Goal: Task Accomplishment & Management: Use online tool/utility

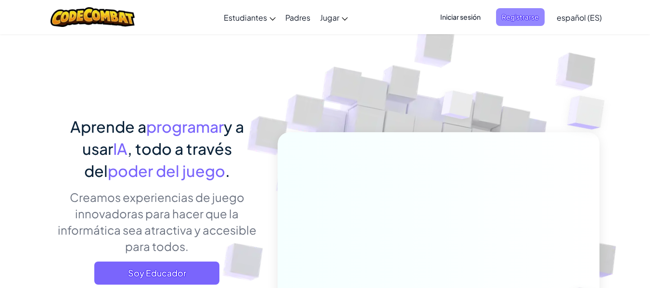
click at [510, 25] on span "Registrarse" at bounding box center [520, 17] width 49 height 18
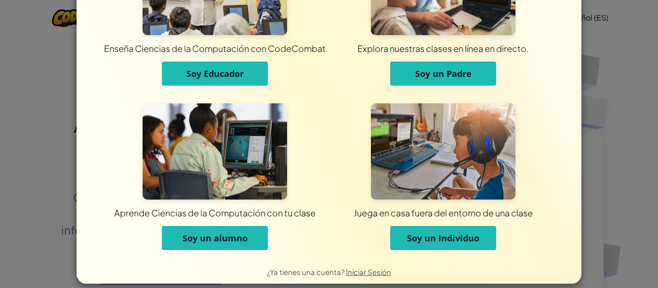
scroll to position [93, 0]
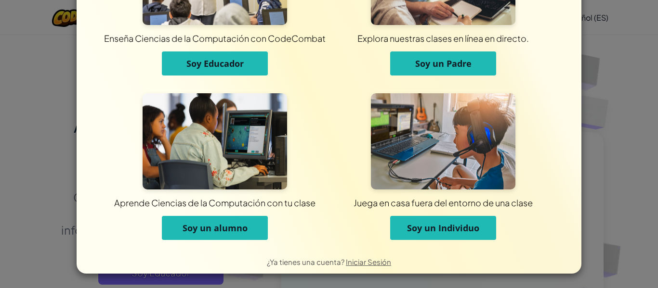
click at [176, 222] on button "Soy un alumno" at bounding box center [215, 228] width 106 height 24
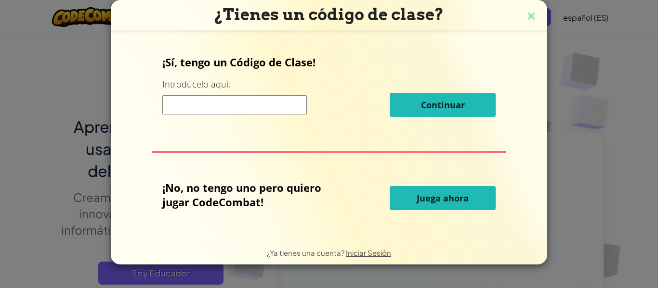
scroll to position [0, 0]
click at [273, 105] on input at bounding box center [234, 104] width 144 height 19
type input "}"
type input "¿"
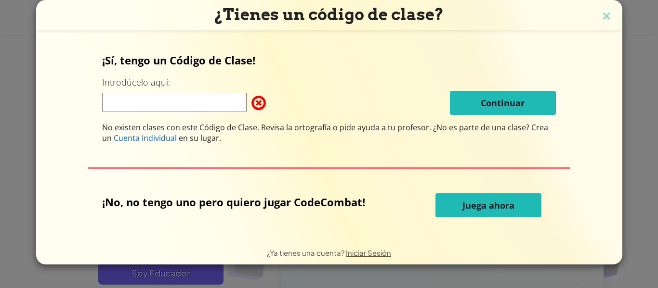
click at [480, 203] on span "Juega ahora" at bounding box center [488, 206] width 52 height 12
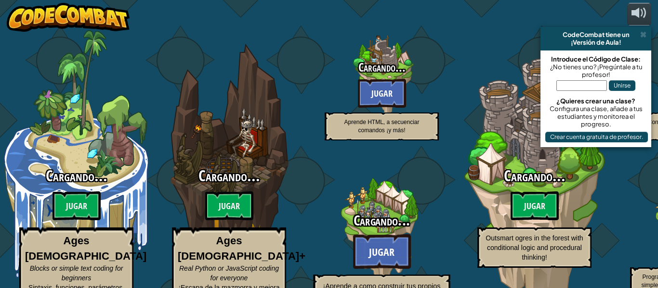
select select "es-ES"
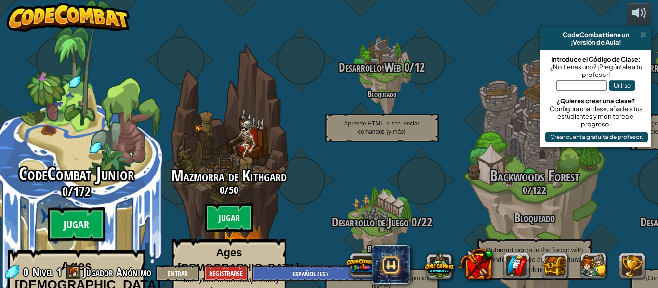
click at [90, 207] on btn "Jugar" at bounding box center [77, 224] width 58 height 35
select select "es-ES"
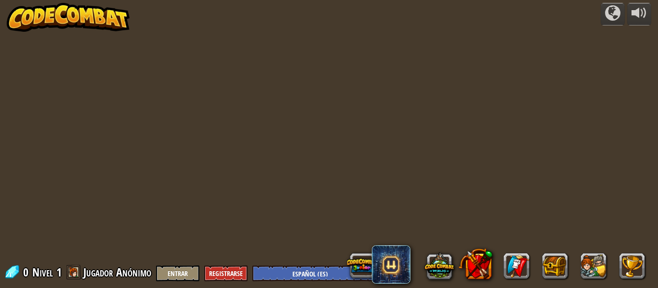
select select "es-ES"
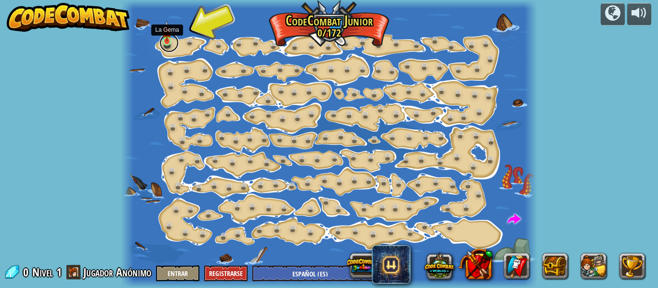
click at [159, 45] on div "Cambio de Paso (Bloqueado) Cambiar los argumentos del step. Ve inteligentemente…" at bounding box center [328, 144] width 415 height 288
click at [162, 46] on link at bounding box center [168, 42] width 19 height 19
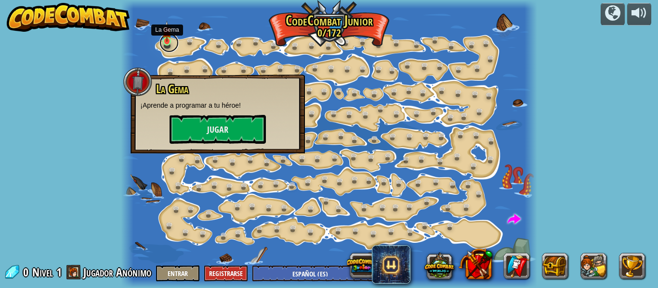
click at [162, 46] on link at bounding box center [168, 42] width 19 height 19
click at [194, 136] on button "Jugar" at bounding box center [217, 129] width 96 height 29
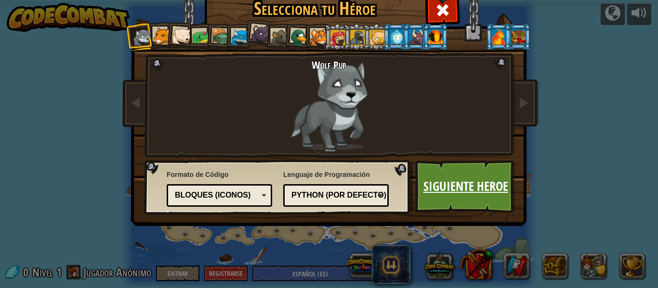
click at [489, 199] on link "Siguiente Heroe" at bounding box center [465, 186] width 101 height 53
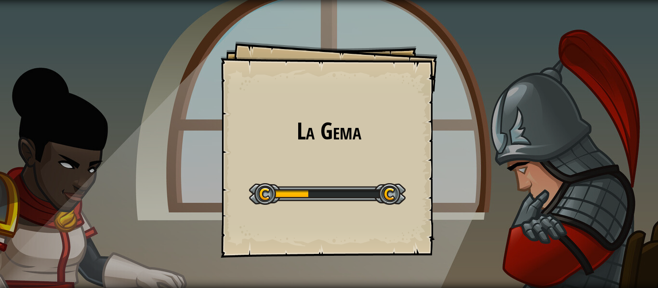
drag, startPoint x: 320, startPoint y: 206, endPoint x: 374, endPoint y: 201, distance: 54.1
click at [337, 202] on div "Start Level" at bounding box center [327, 193] width 156 height 39
click at [376, 201] on div at bounding box center [327, 194] width 156 height 22
click at [390, 197] on div at bounding box center [327, 194] width 156 height 22
drag, startPoint x: 391, startPoint y: 196, endPoint x: 383, endPoint y: 202, distance: 10.3
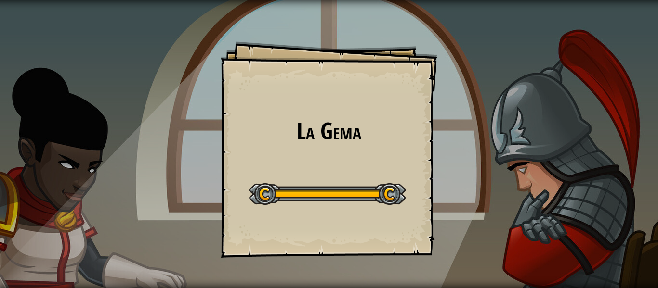
click at [390, 198] on div at bounding box center [327, 194] width 156 height 22
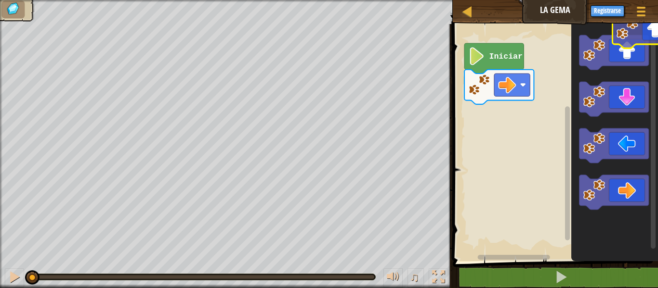
click at [634, 50] on icon "Espacio de trabajo de Blockly" at bounding box center [613, 52] width 69 height 35
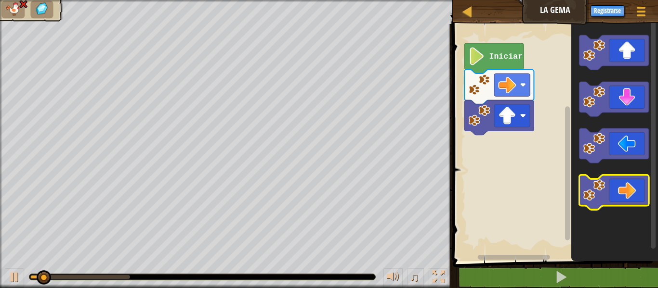
click at [604, 203] on icon "Espacio de trabajo de Blockly" at bounding box center [613, 192] width 69 height 35
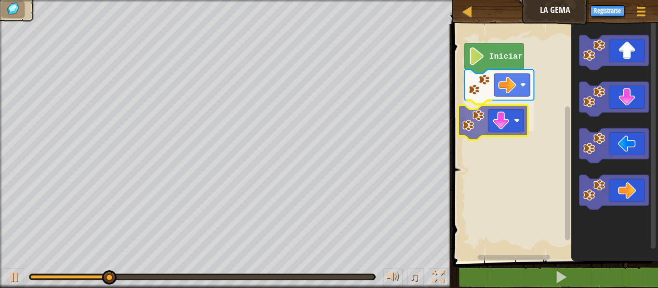
click at [486, 136] on div "Iniciar" at bounding box center [554, 140] width 208 height 242
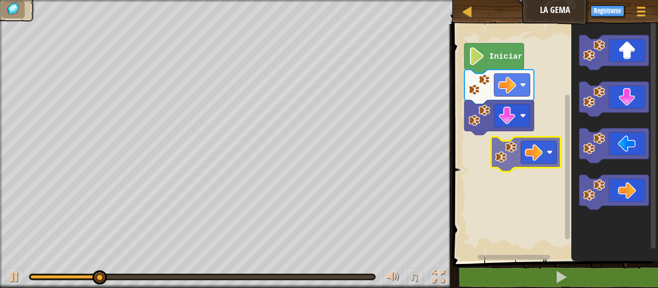
click at [517, 150] on div "Iniciar" at bounding box center [554, 140] width 208 height 242
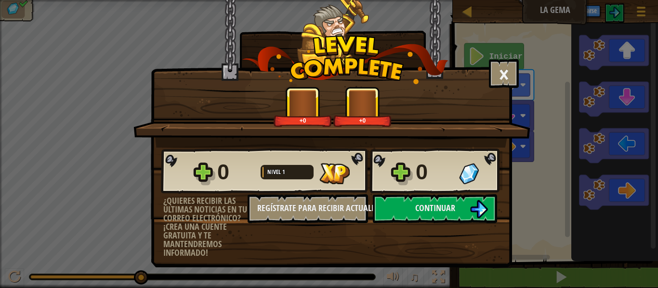
click at [461, 223] on div "0 Nivel 1 0 ¿Quieres recibir las últimas noticias en tu correo electrónico? ¡Cr…" at bounding box center [331, 203] width 360 height 110
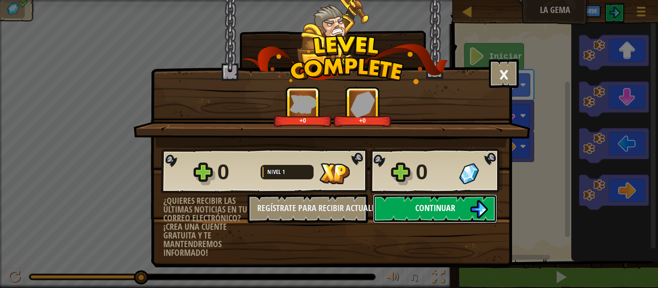
click at [461, 217] on button "Continuar" at bounding box center [435, 208] width 124 height 29
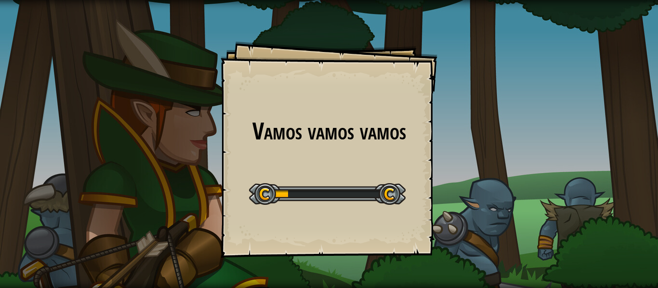
click at [445, 201] on div "Vamos vamos vamos Goals Start Level Error al cargar desde el servidor. Intenta …" at bounding box center [329, 144] width 658 height 288
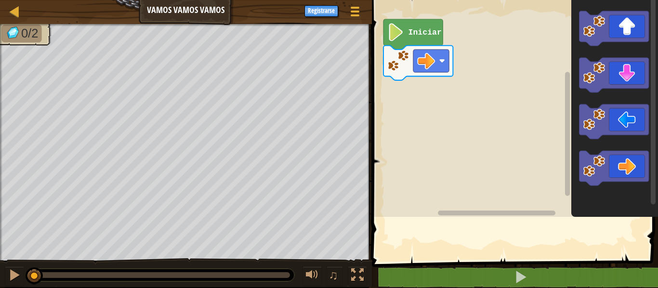
click at [443, 199] on rect "Espacio de trabajo de Blockly" at bounding box center [513, 106] width 289 height 222
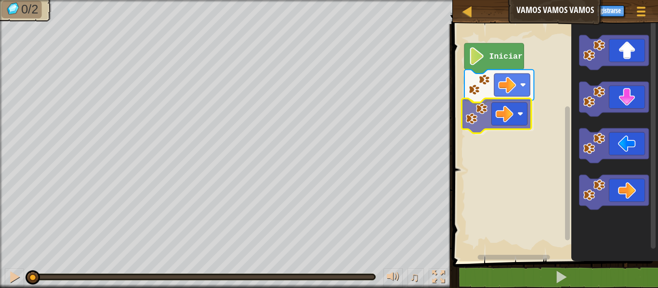
click at [509, 126] on div "Iniciar" at bounding box center [554, 140] width 208 height 242
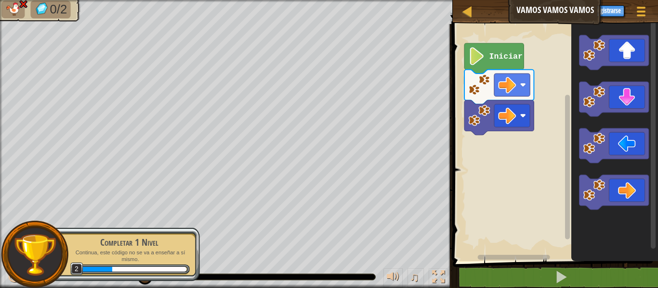
click at [271, 170] on div "Mapa Vamos vamos vamos Menú del Juego Registrarse 1 ההההההההההההההההההההההההההה…" at bounding box center [329, 144] width 658 height 288
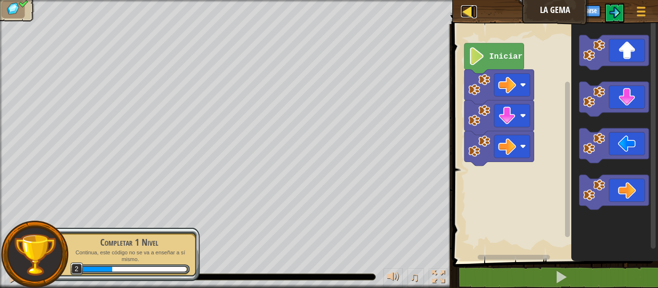
click at [464, 16] on div at bounding box center [467, 11] width 12 height 12
select select "es-ES"
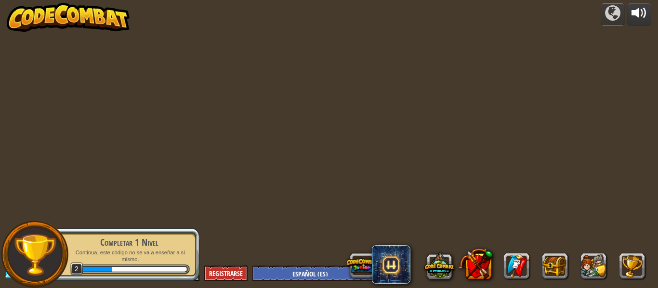
select select "es-ES"
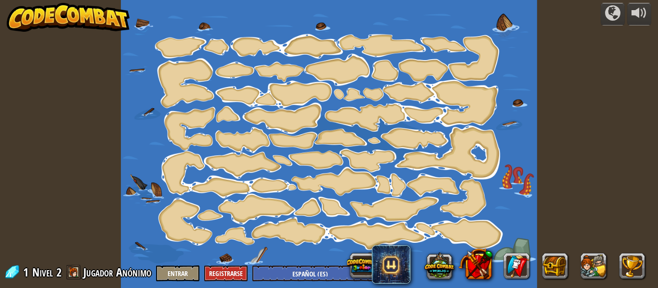
select select "es-ES"
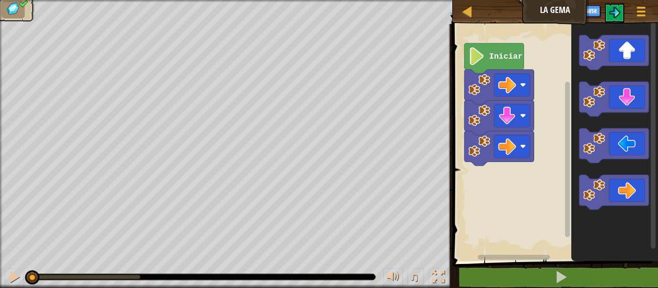
select select "es-ES"
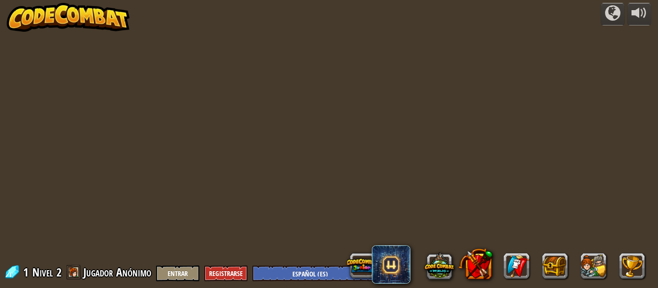
select select "es-ES"
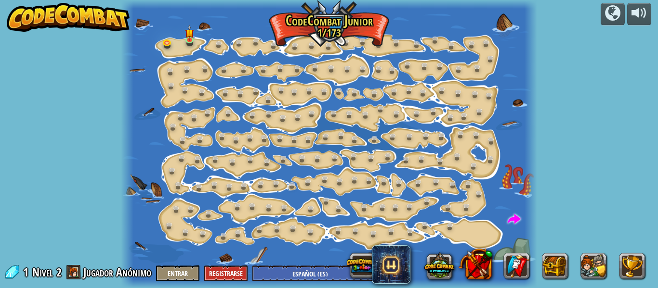
select select "es-ES"
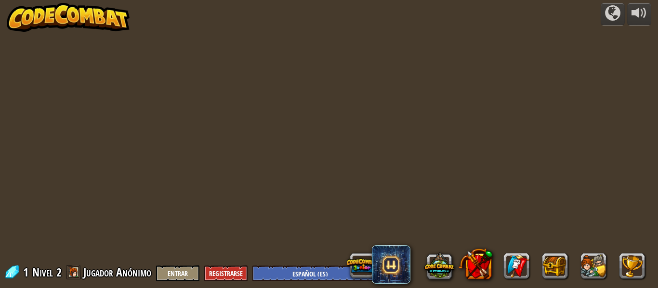
select select "es-ES"
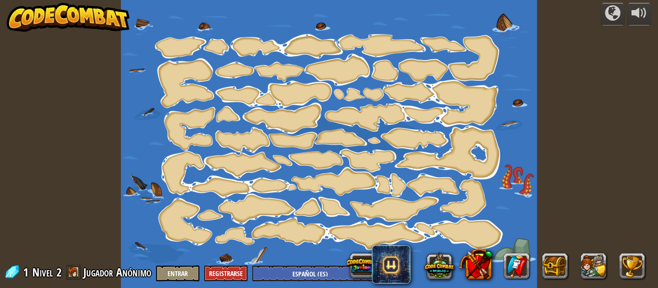
select select "es-ES"
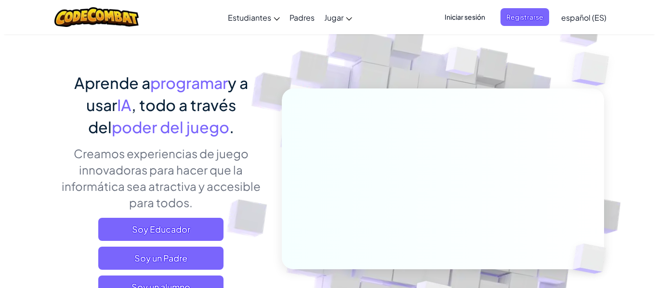
scroll to position [96, 0]
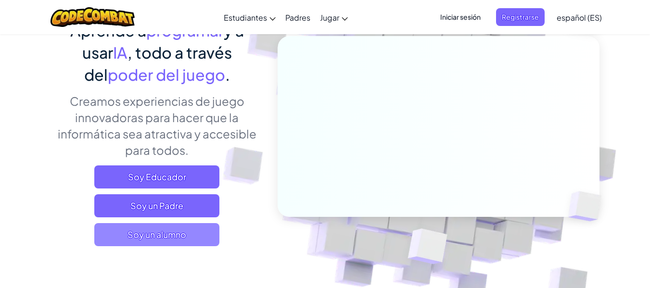
click at [188, 231] on span "Soy un alumno" at bounding box center [156, 234] width 125 height 23
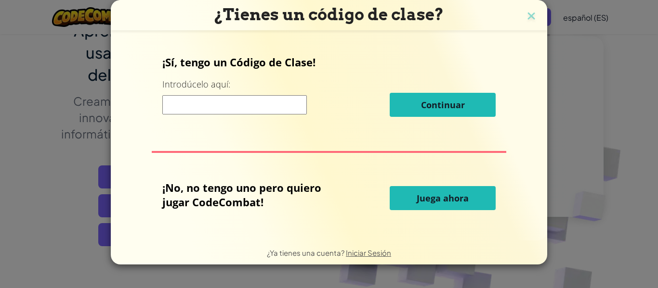
click at [415, 200] on button "Juega ahora" at bounding box center [442, 198] width 106 height 24
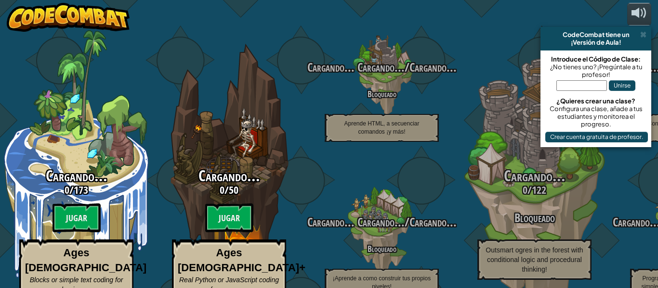
select select "es-ES"
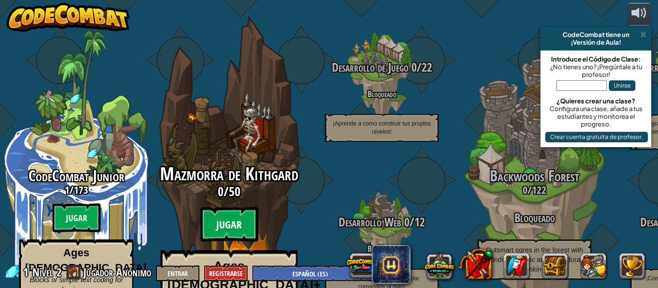
click at [238, 207] on btn "Jugar" at bounding box center [229, 224] width 58 height 35
select select "es-ES"
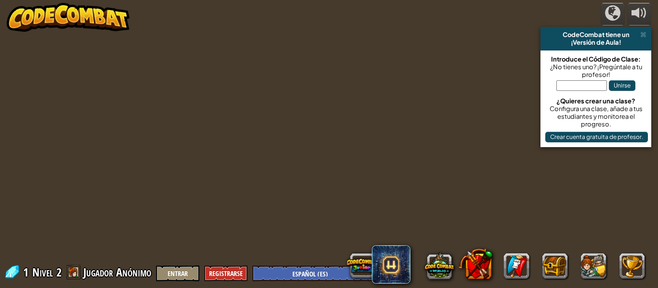
select select "es-ES"
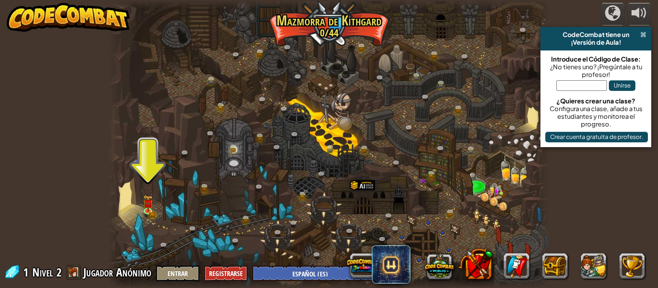
click at [644, 38] on span at bounding box center [643, 35] width 6 height 8
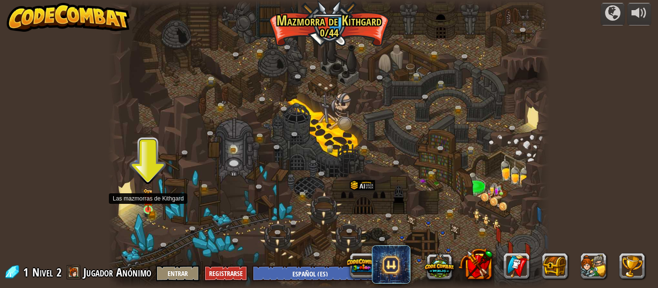
click at [151, 202] on img at bounding box center [148, 200] width 6 height 6
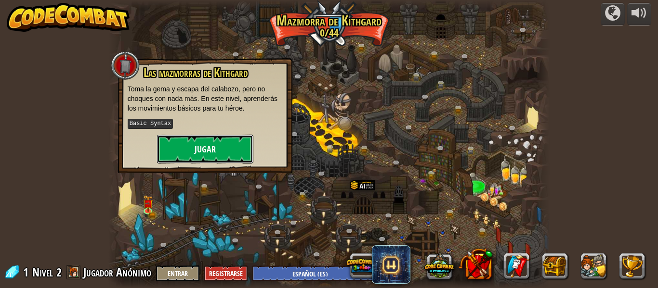
click at [219, 149] on button "Jugar" at bounding box center [205, 149] width 96 height 29
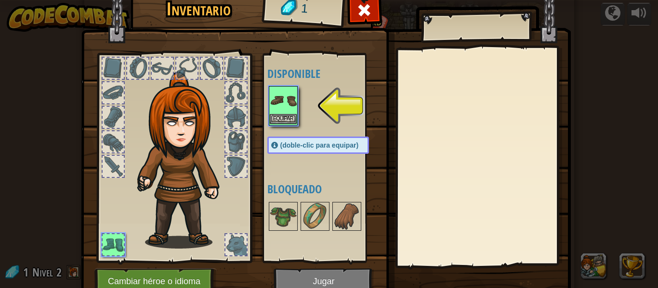
click at [281, 105] on img at bounding box center [283, 100] width 27 height 27
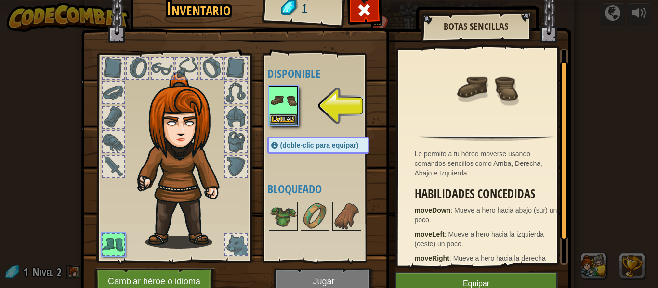
scroll to position [41, 0]
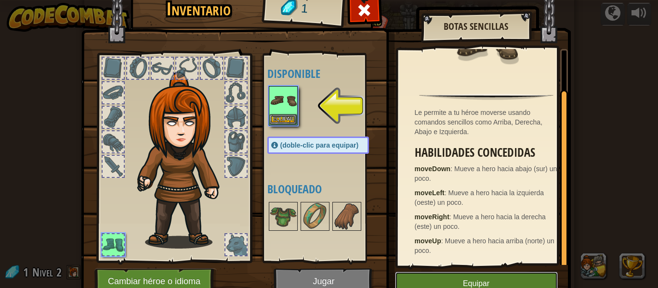
click at [428, 275] on button "Equipar" at bounding box center [476, 284] width 163 height 24
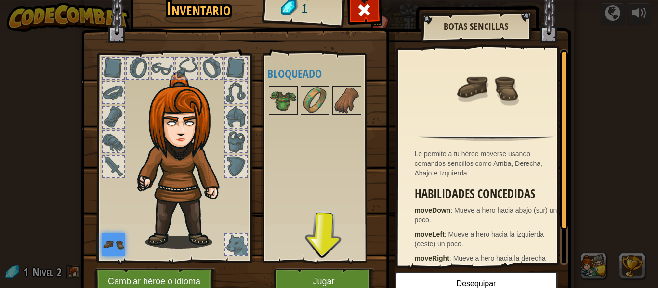
drag, startPoint x: 105, startPoint y: 124, endPoint x: 227, endPoint y: 118, distance: 122.4
click at [206, 118] on div at bounding box center [173, 155] width 159 height 217
drag, startPoint x: 235, startPoint y: 131, endPoint x: 240, endPoint y: 185, distance: 54.1
click at [229, 152] on div at bounding box center [235, 141] width 23 height 23
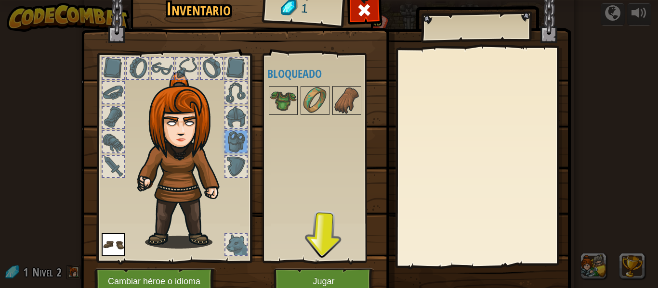
drag, startPoint x: 235, startPoint y: 243, endPoint x: 239, endPoint y: 210, distance: 33.5
click at [234, 242] on div at bounding box center [235, 244] width 21 height 21
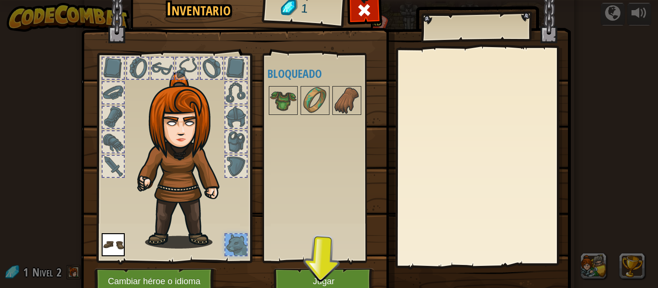
click at [214, 122] on img at bounding box center [185, 160] width 104 height 177
click at [226, 139] on div at bounding box center [235, 141] width 21 height 21
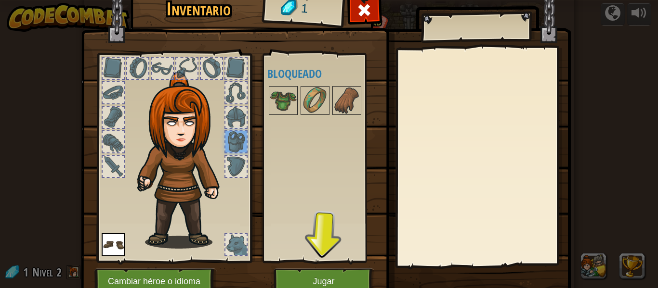
click at [227, 140] on div at bounding box center [235, 141] width 21 height 21
click at [271, 104] on img at bounding box center [283, 100] width 27 height 27
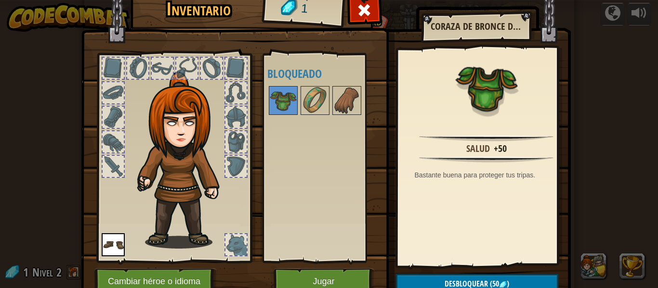
click at [281, 185] on div "Disponible Equipar (doble-clic para equipar) Bloqueado" at bounding box center [327, 158] width 121 height 201
click at [146, 276] on button "Cambiar héroe o idioma" at bounding box center [155, 282] width 122 height 26
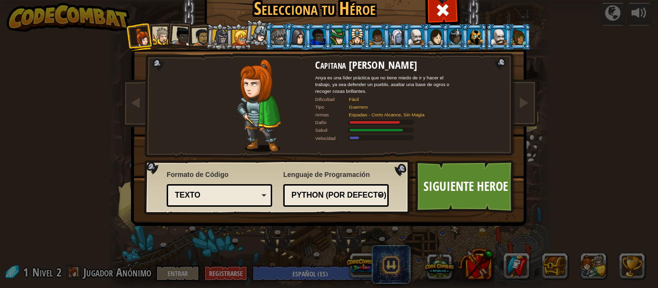
click at [199, 39] on div at bounding box center [201, 37] width 18 height 18
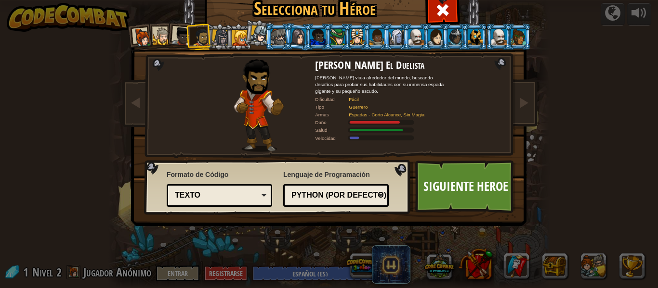
drag, startPoint x: 163, startPoint y: 41, endPoint x: 175, endPoint y: 41, distance: 12.5
click at [166, 41] on li at bounding box center [180, 35] width 28 height 28
click at [177, 41] on div at bounding box center [181, 36] width 19 height 19
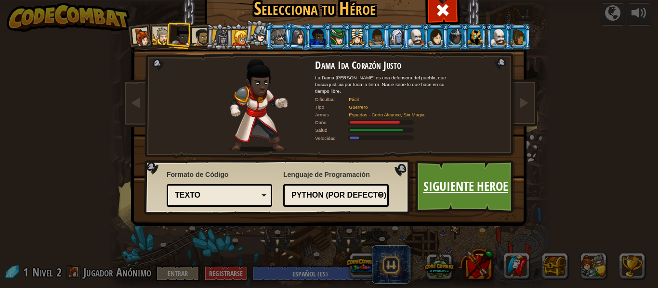
click at [496, 197] on link "Siguiente Heroe" at bounding box center [465, 186] width 101 height 53
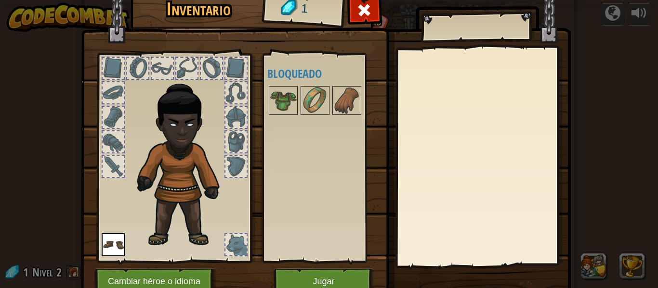
click at [235, 158] on div at bounding box center [235, 166] width 21 height 21
click at [230, 124] on div at bounding box center [235, 117] width 21 height 21
click at [305, 282] on button "Jugar" at bounding box center [323, 282] width 101 height 26
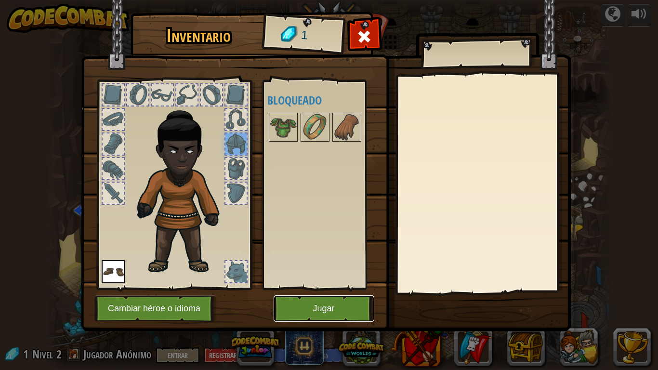
click at [311, 288] on button "Jugar" at bounding box center [323, 308] width 101 height 26
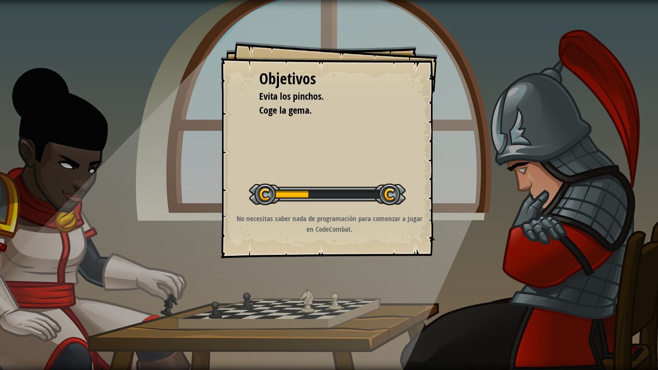
click at [396, 230] on p "No necesitas saber nada de programación para comenzar a jugar en CodeCombat." at bounding box center [329, 223] width 193 height 21
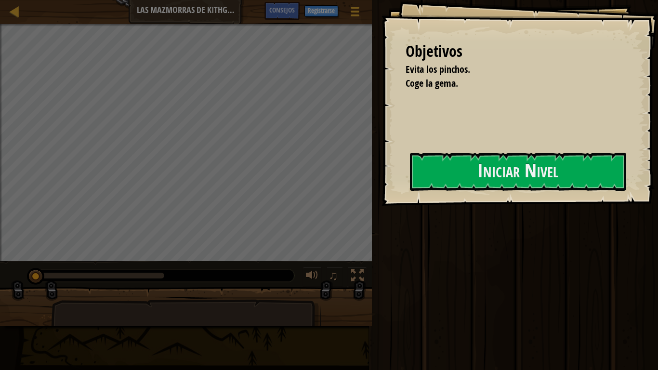
click at [396, 230] on div "Correr [PERSON_NAME]" at bounding box center [513, 182] width 289 height 365
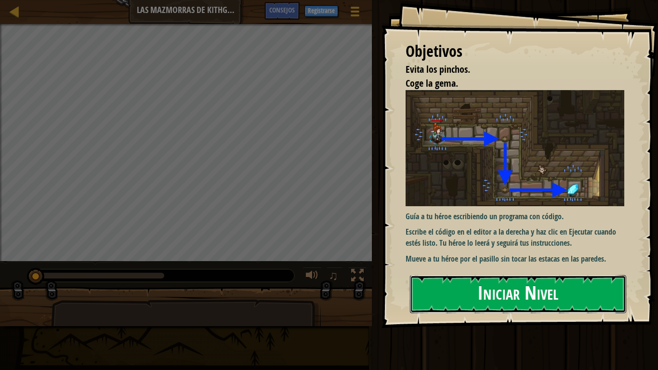
click at [448, 288] on button "Iniciar Nivel" at bounding box center [518, 294] width 216 height 38
